Goal: Task Accomplishment & Management: Manage account settings

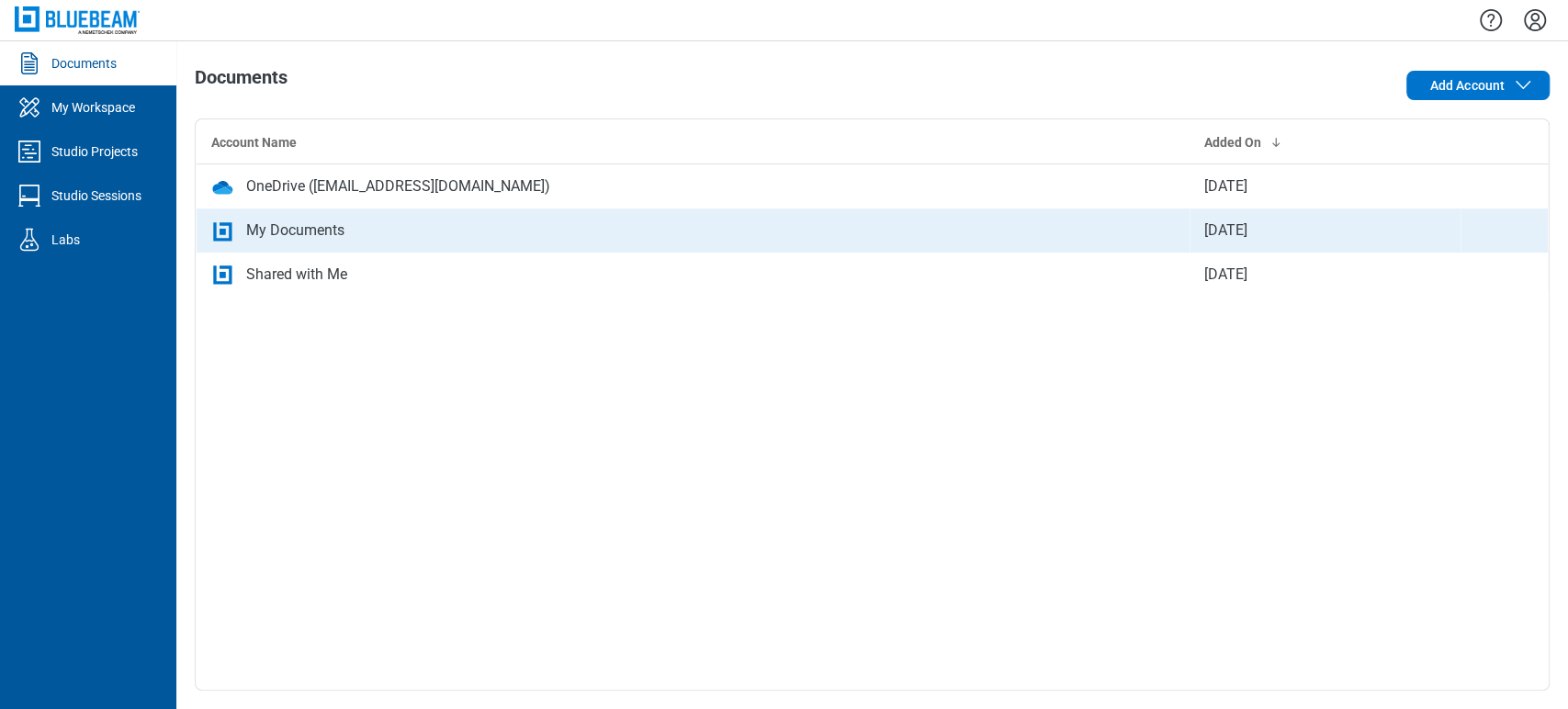
click at [287, 230] on div "My Documents" at bounding box center [295, 230] width 98 height 22
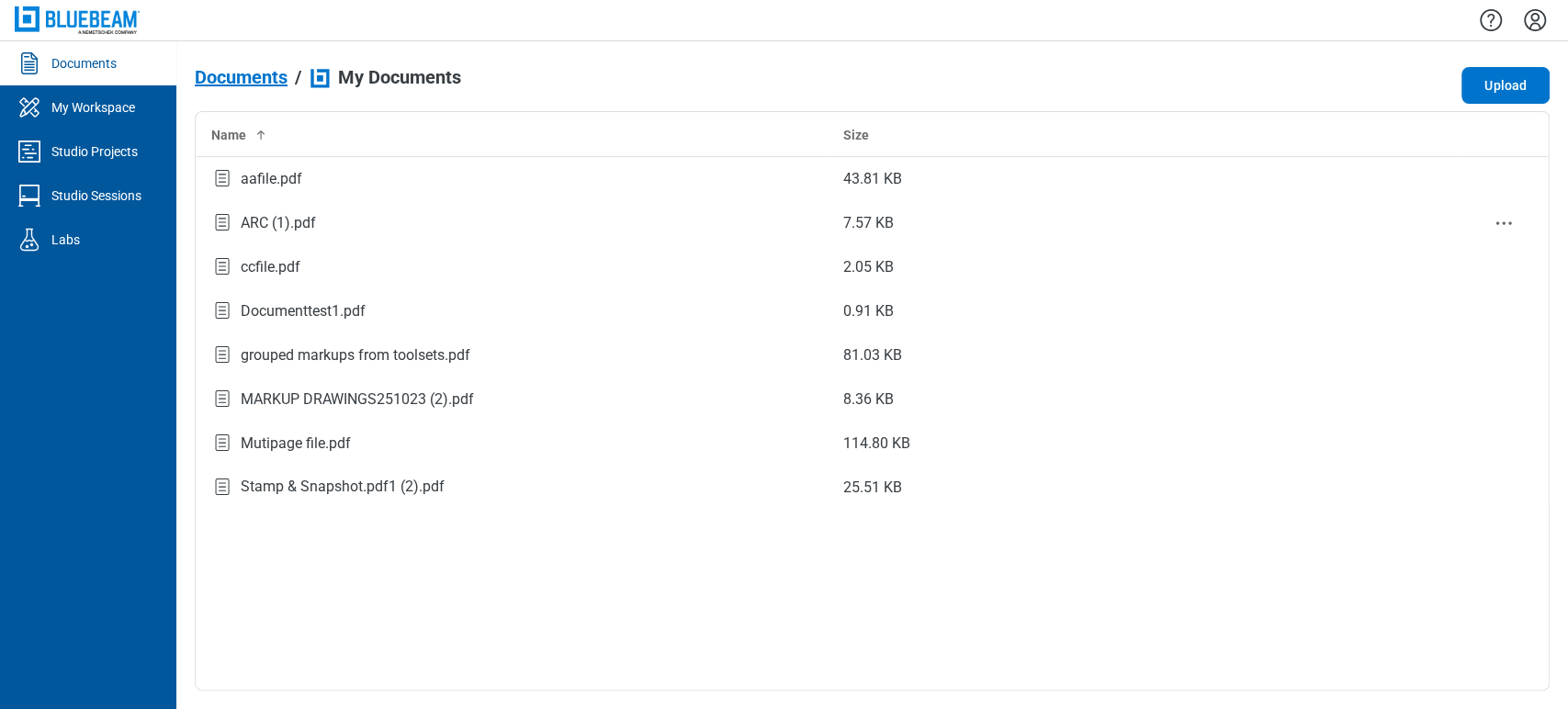
click at [287, 230] on div "ARC (1).pdf" at bounding box center [277, 223] width 75 height 22
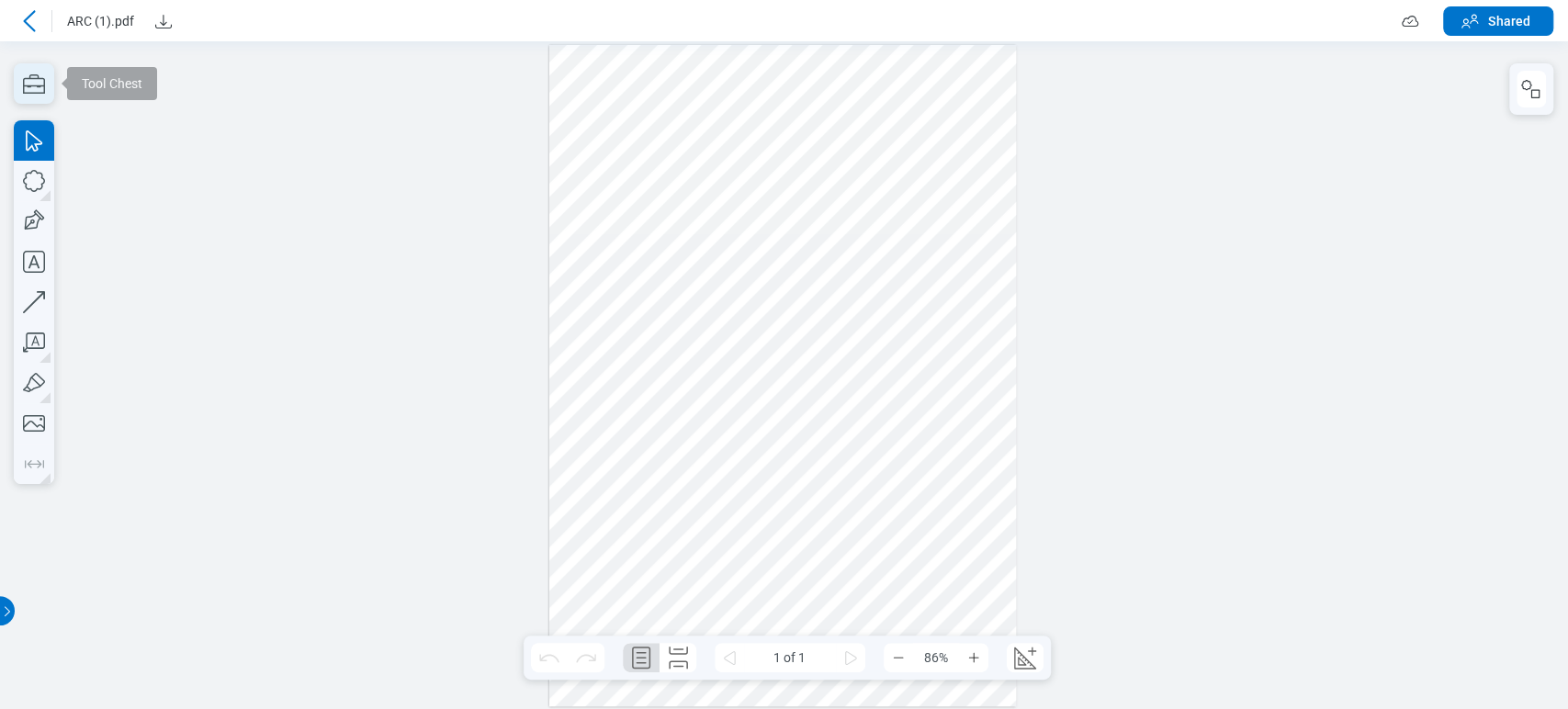
click at [35, 79] on icon "button" at bounding box center [33, 84] width 22 height 19
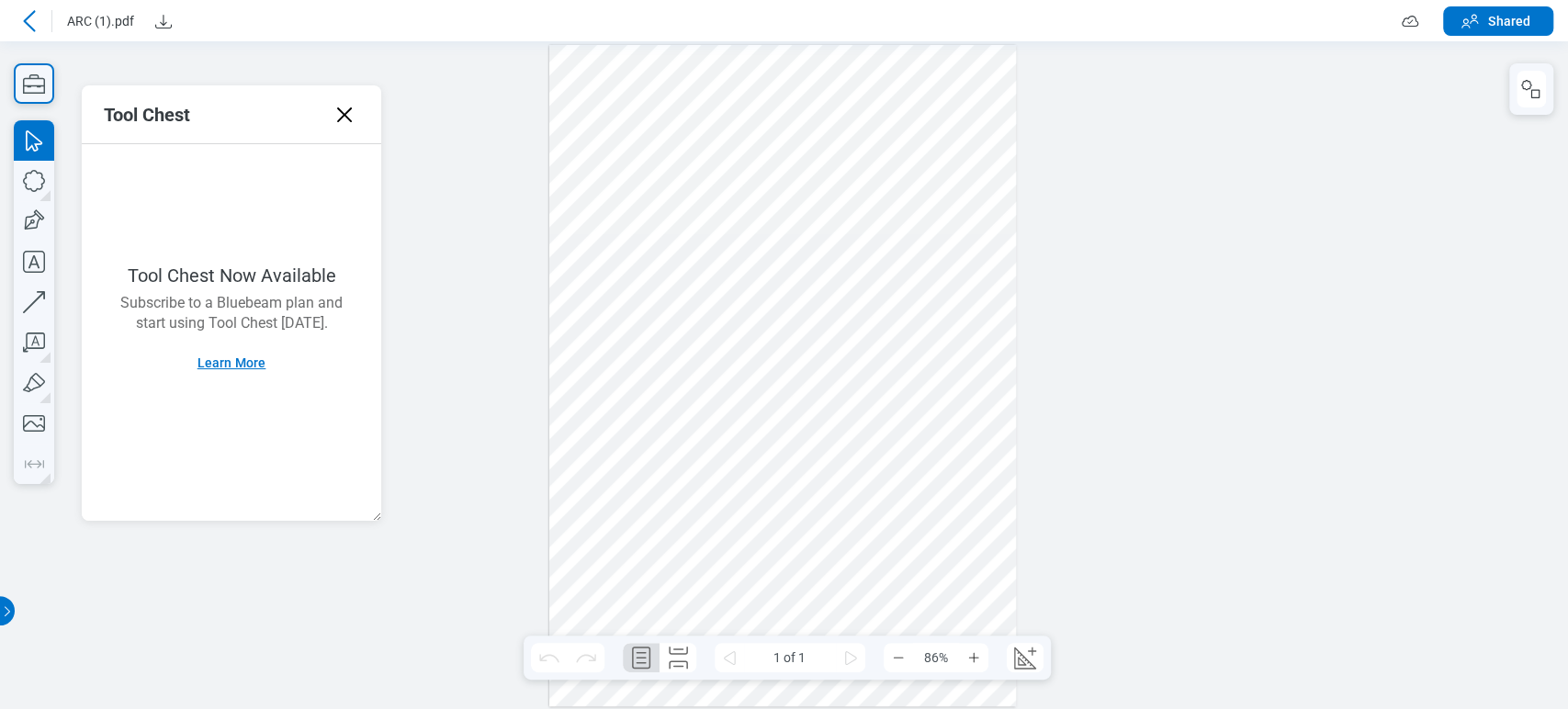
click at [236, 365] on button "Learn More" at bounding box center [232, 362] width 113 height 30
click at [18, 25] on icon at bounding box center [29, 21] width 22 height 22
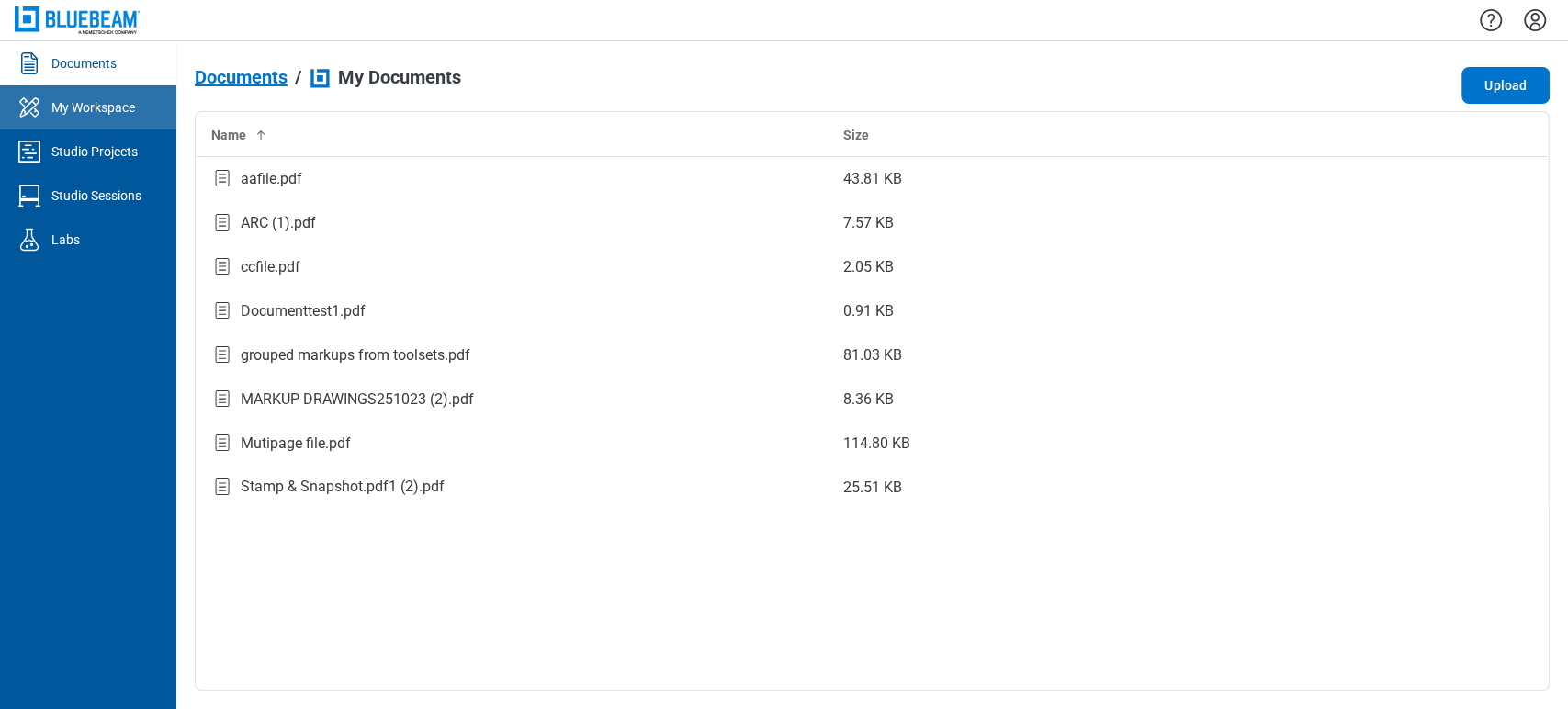
click at [72, 117] on link "My Workspace" at bounding box center [88, 108] width 176 height 44
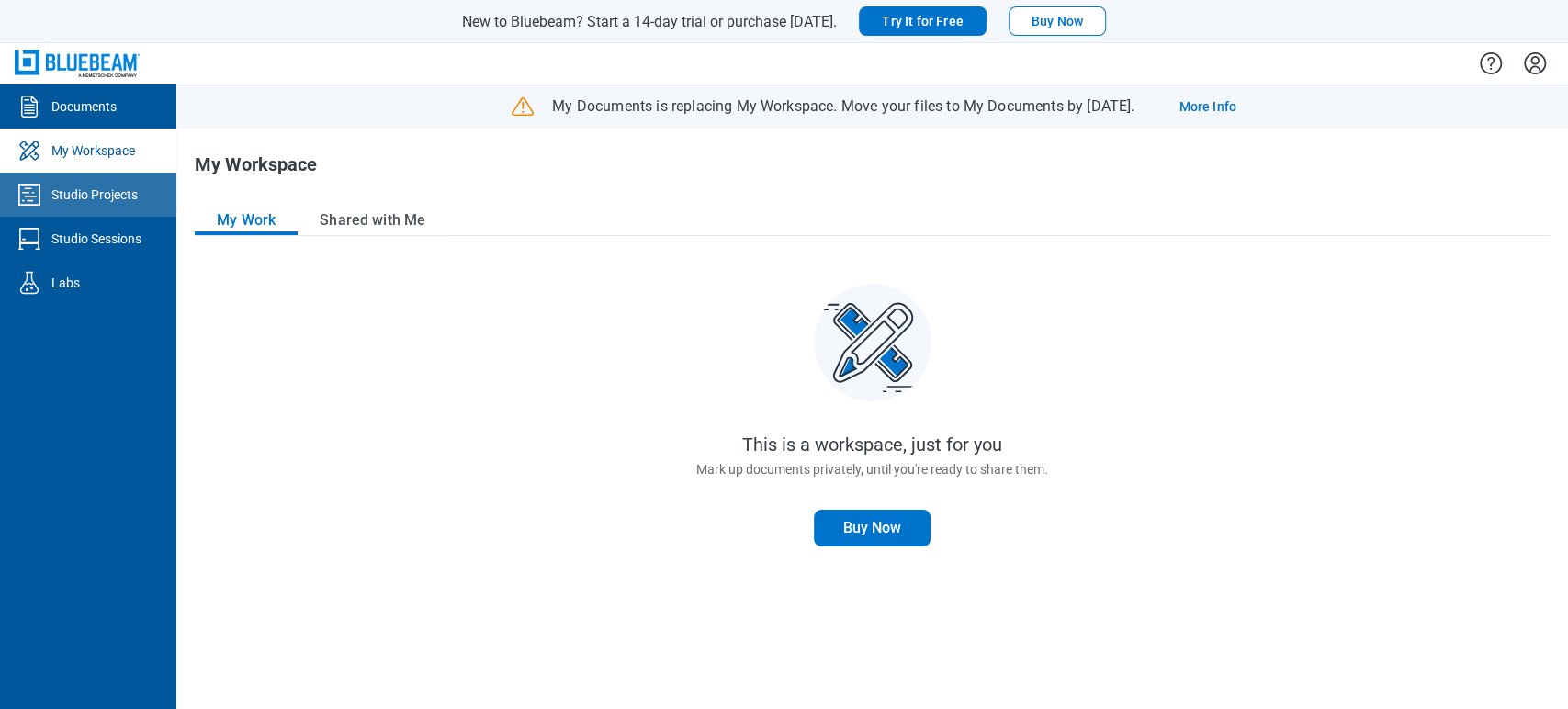
click at [83, 181] on link "Studio Projects" at bounding box center [88, 194] width 176 height 44
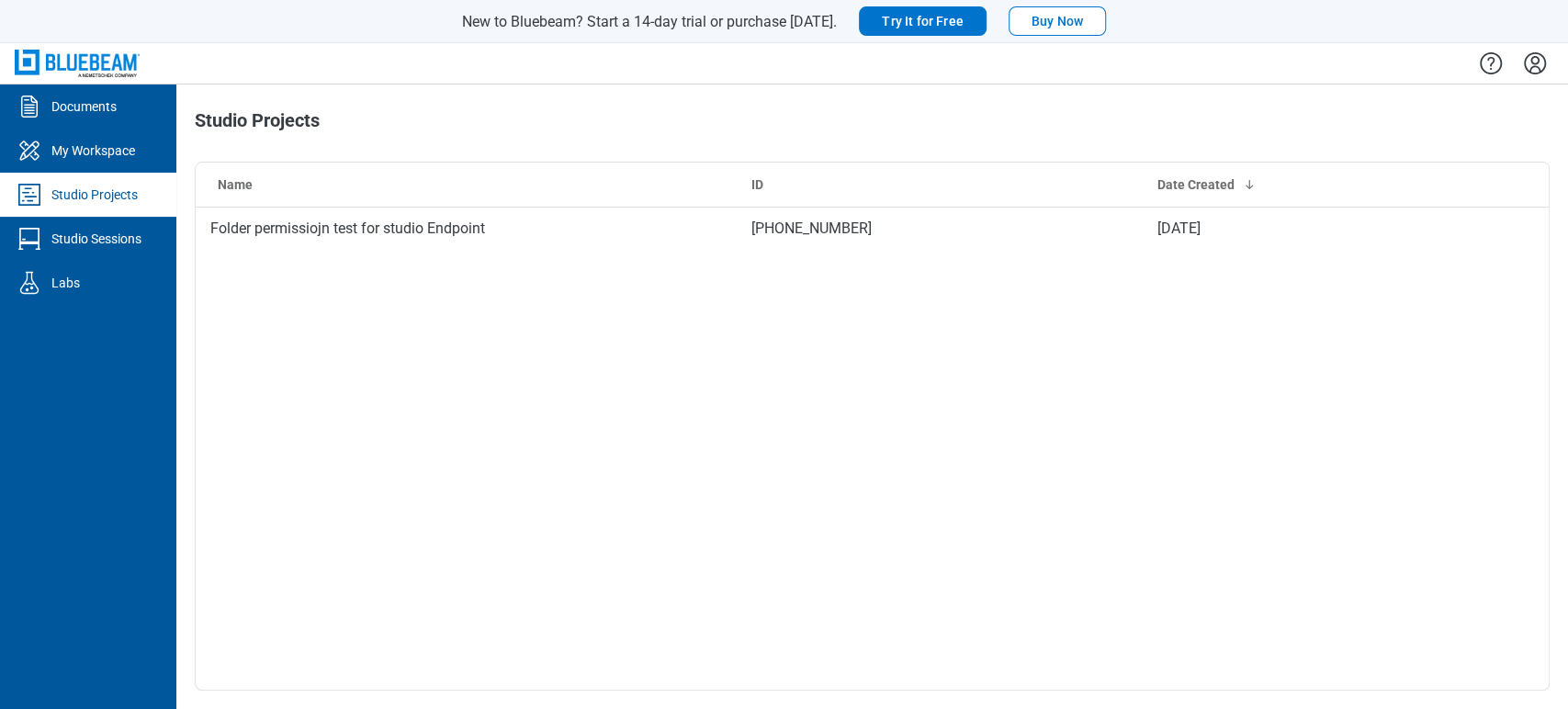
click at [1525, 54] on icon "Settings" at bounding box center [1535, 63] width 30 height 30
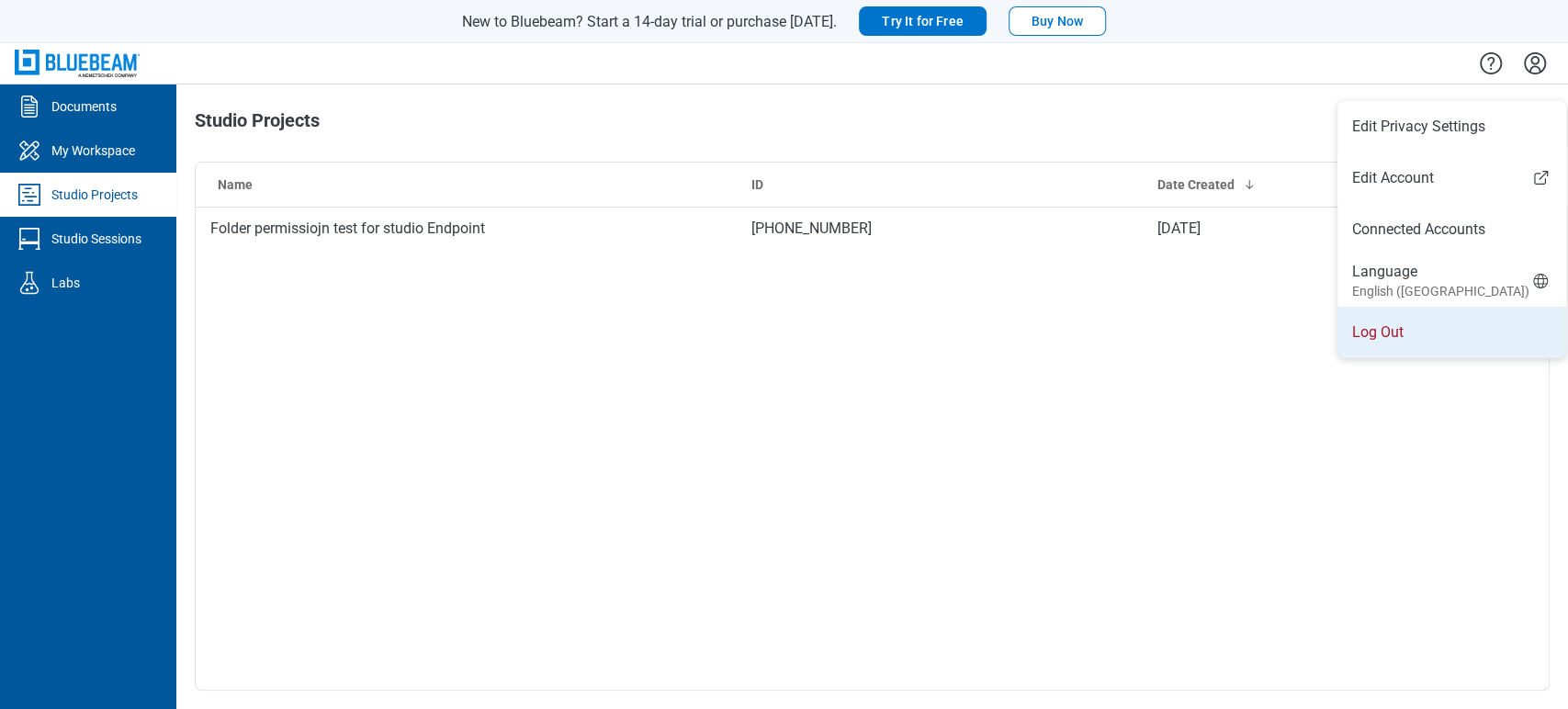
click at [1387, 319] on li "Log Out" at bounding box center [1452, 333] width 229 height 51
